Goal: Transaction & Acquisition: Purchase product/service

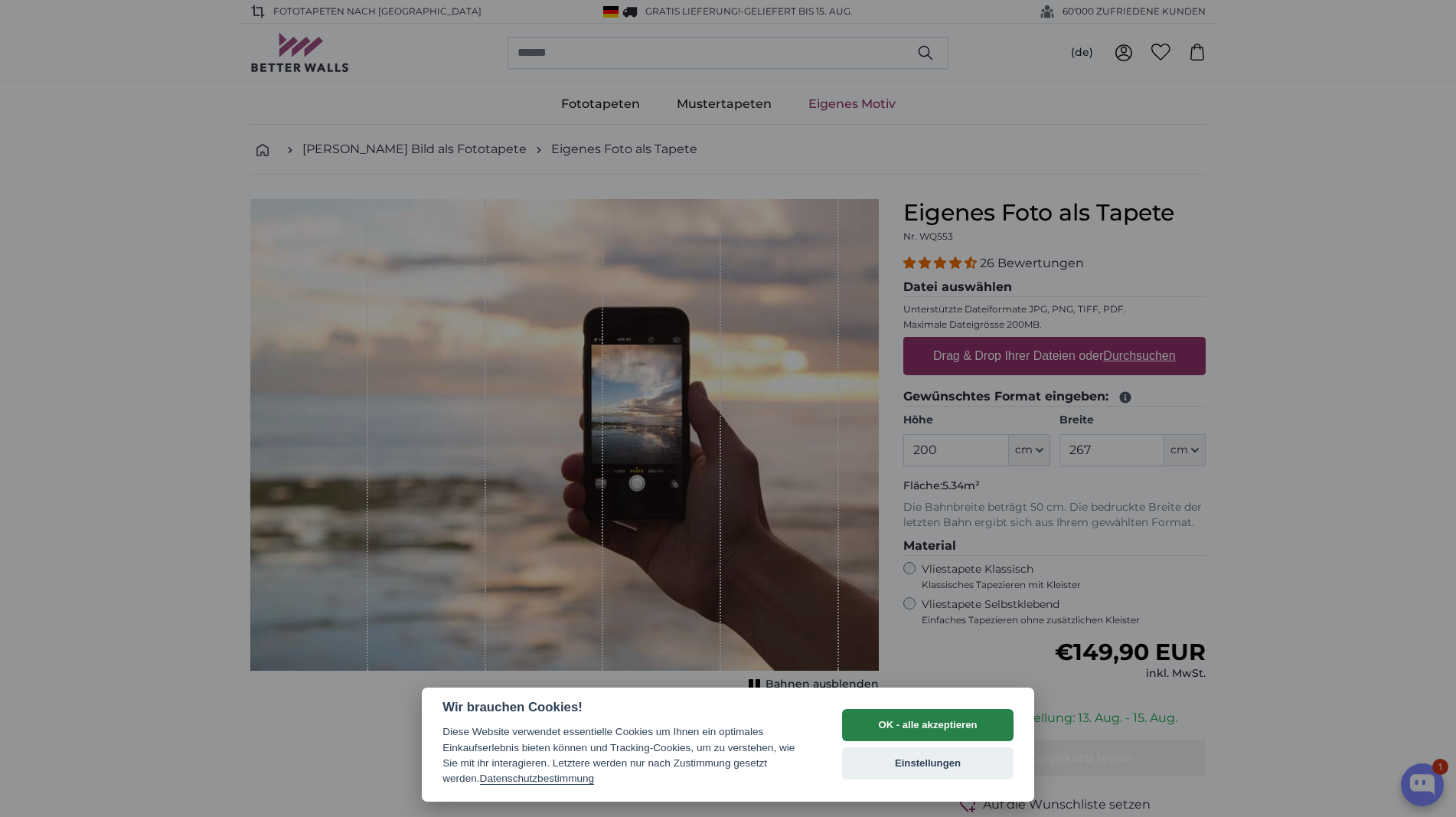
click at [968, 723] on button "OK - alle akzeptieren" at bounding box center [928, 724] width 172 height 32
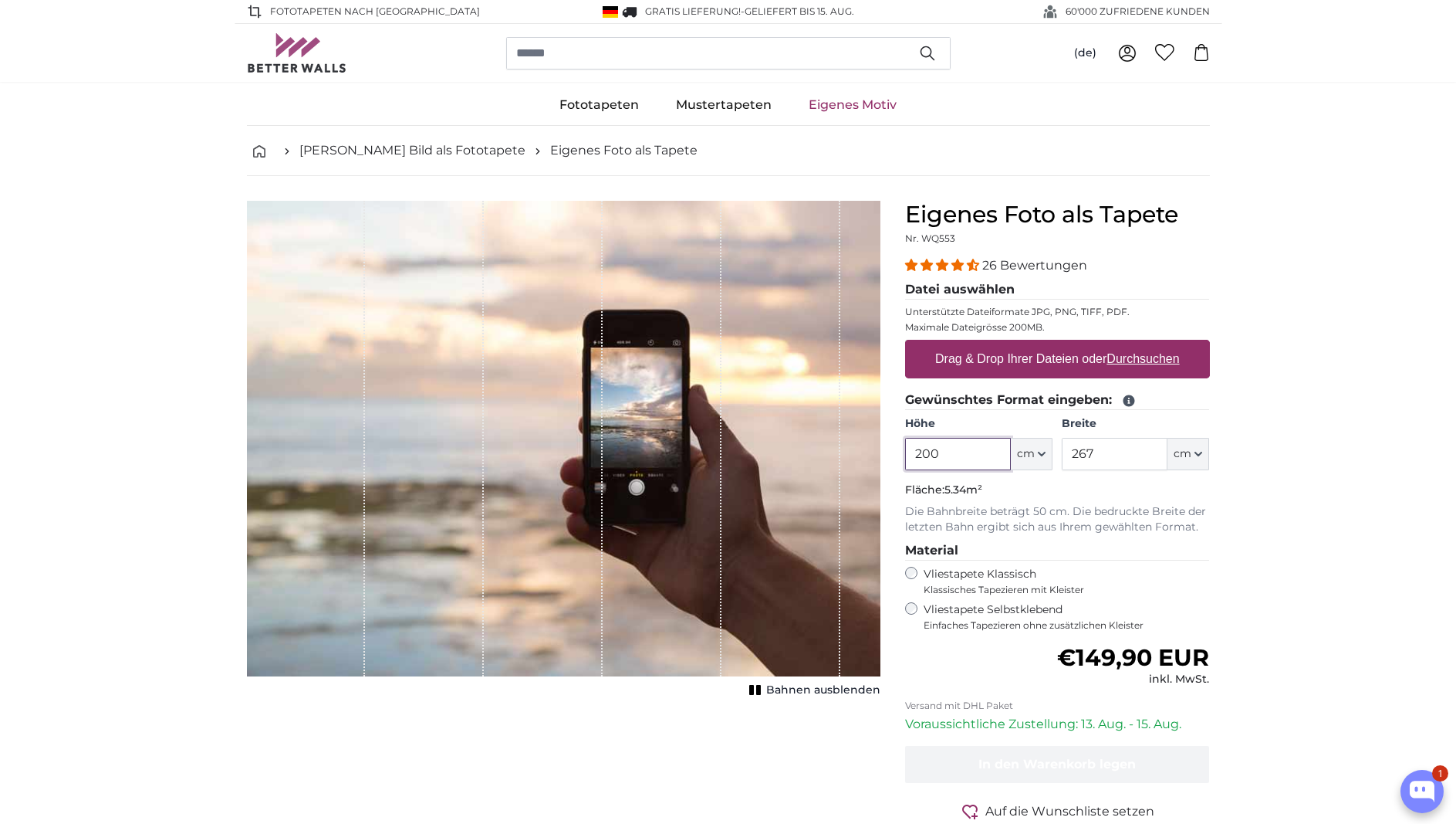
drag, startPoint x: 985, startPoint y: 458, endPoint x: 867, endPoint y: 454, distance: 118.1
click at [867, 454] on product-detail "Abbrechen Bild zuschneiden Bahnen ausblenden Eigenes Foto als Tapete Nr. WQ553 …" at bounding box center [729, 536] width 988 height 720
type input "390"
drag, startPoint x: 1111, startPoint y: 447, endPoint x: 1066, endPoint y: 449, distance: 45.0
click at [1066, 449] on input "267" at bounding box center [1114, 453] width 106 height 32
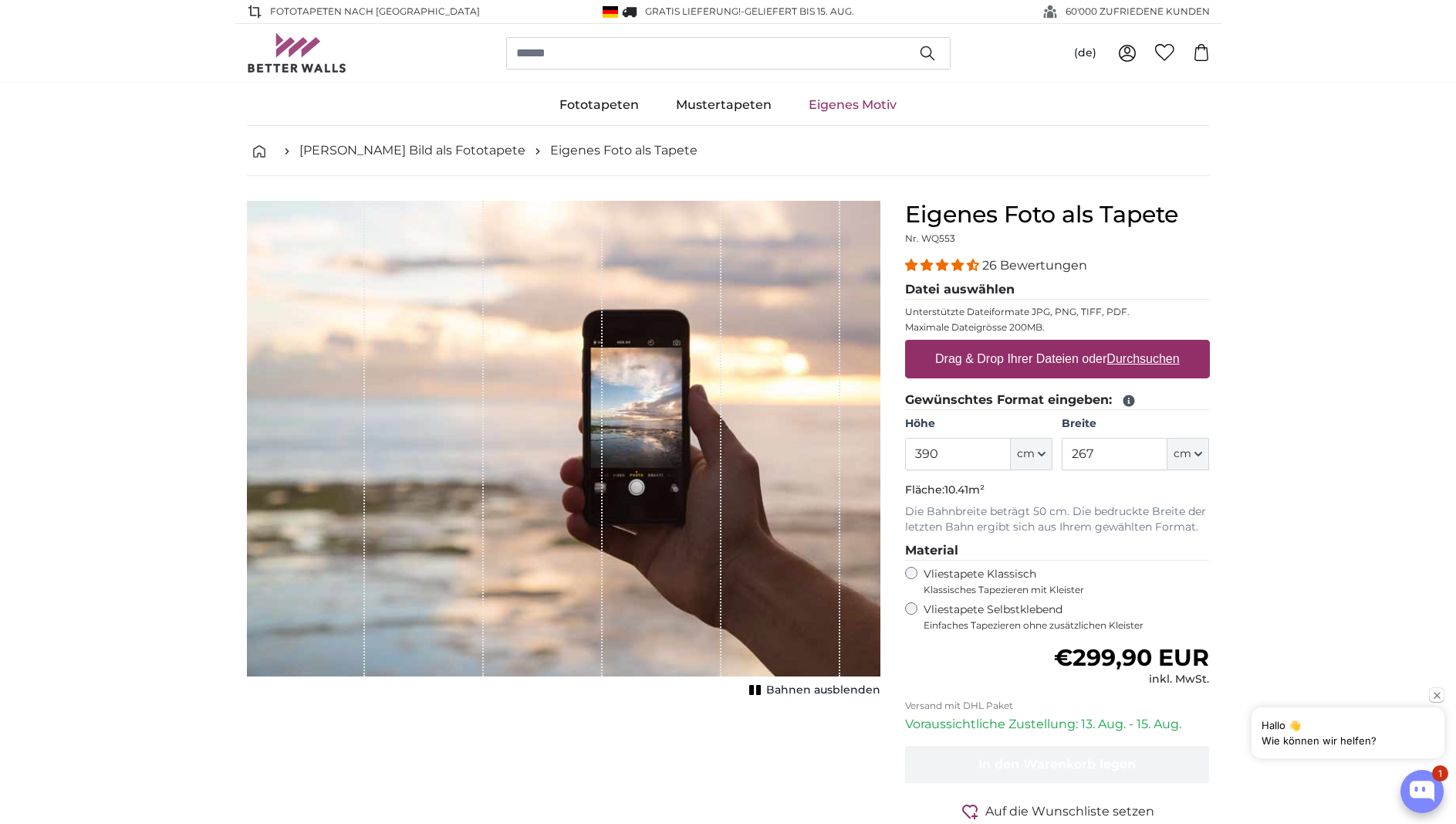
drag, startPoint x: 1071, startPoint y: 456, endPoint x: 1059, endPoint y: 455, distance: 12.0
click at [1059, 455] on div "Höhe 390 ft cm Centimeter (cm) Inches (inch) Feet (ft. in.) Breite 267 ft cm Ce…" at bounding box center [1057, 442] width 305 height 54
type input "260"
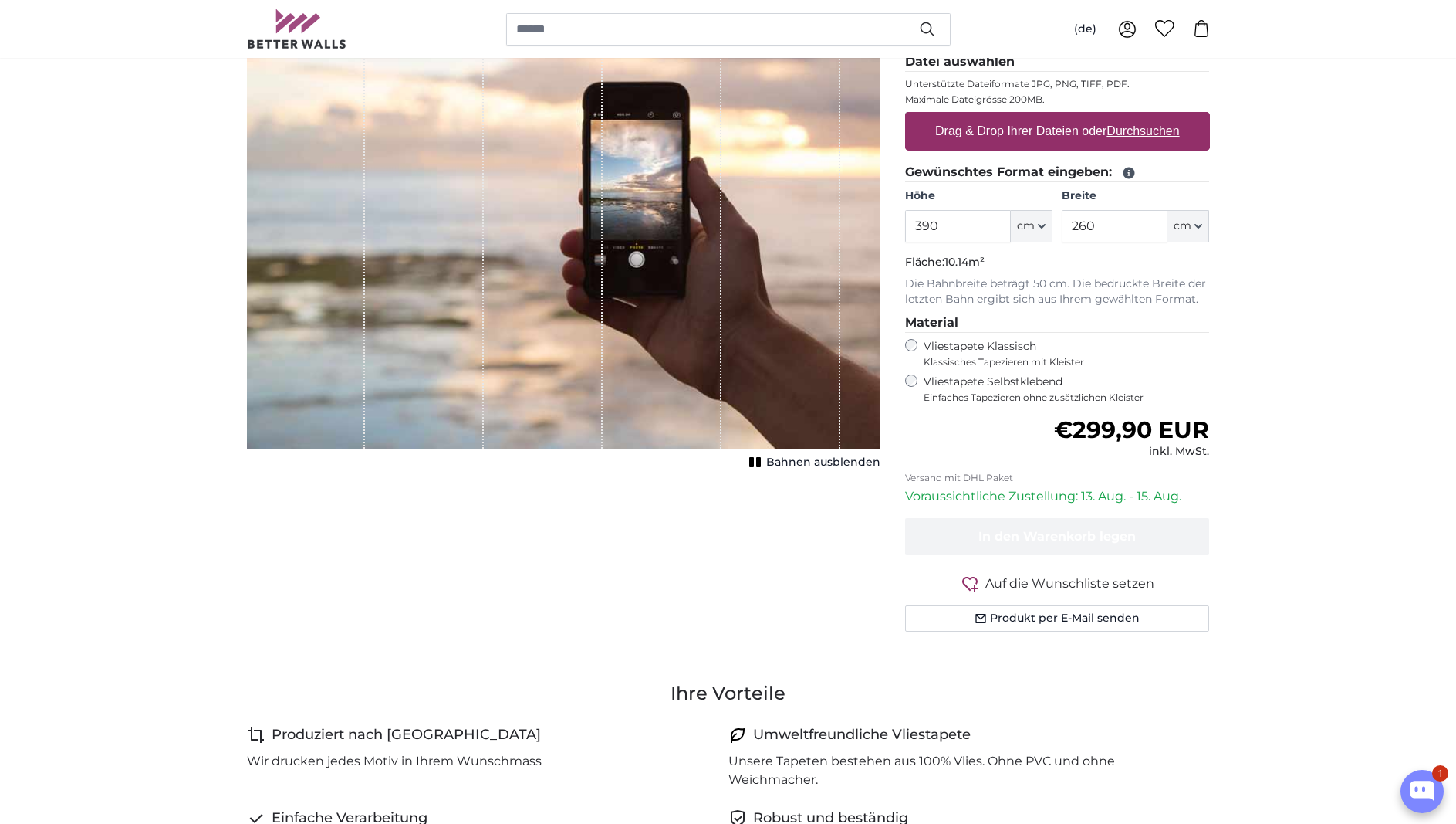
scroll to position [154, 0]
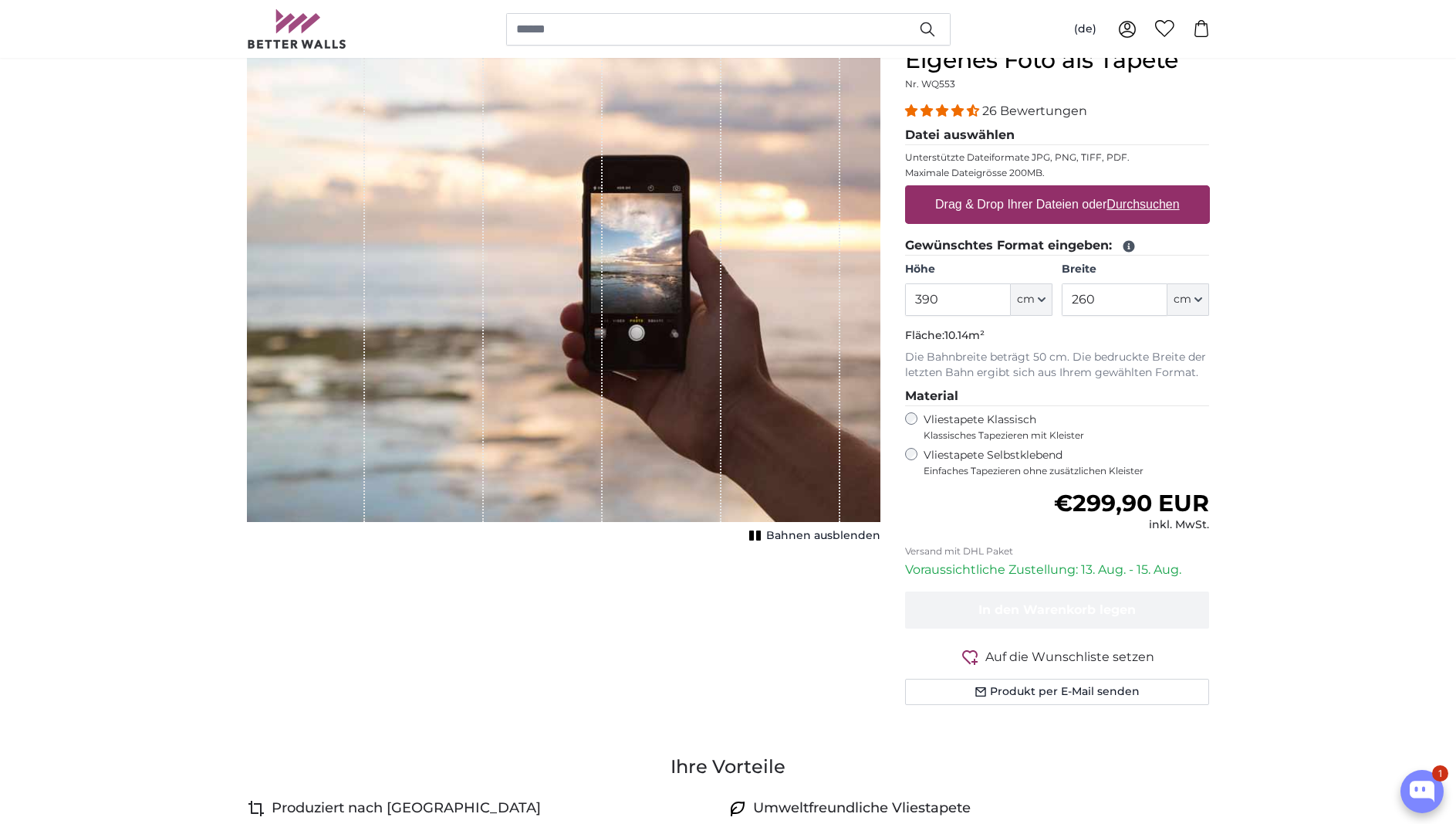
click at [833, 529] on span "Bahnen ausblenden" at bounding box center [824, 536] width 114 height 16
click at [833, 529] on span "Bahnen einblenden" at bounding box center [823, 536] width 113 height 16
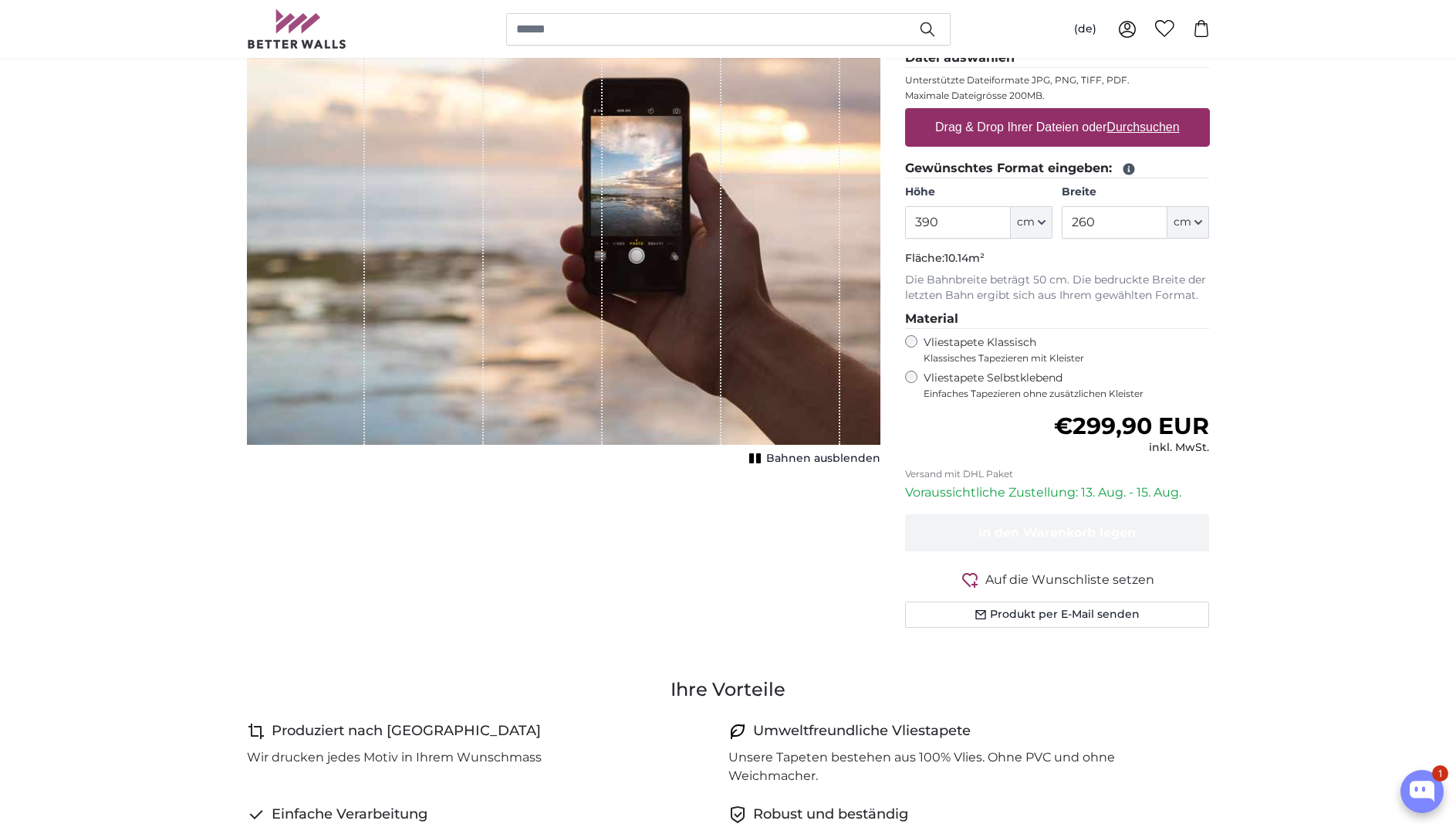
scroll to position [0, 0]
